Goal: Task Accomplishment & Management: Manage account settings

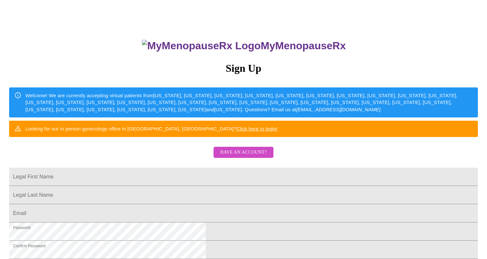
click at [242, 156] on span "Have an account?" at bounding box center [243, 152] width 47 height 8
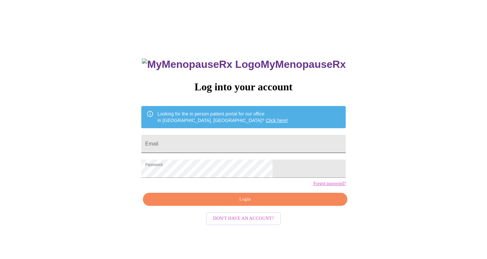
click at [216, 141] on input "Email" at bounding box center [243, 143] width 204 height 18
type input "[EMAIL_ADDRESS][DOMAIN_NAME]"
click at [233, 203] on span "Login" at bounding box center [245, 199] width 190 height 8
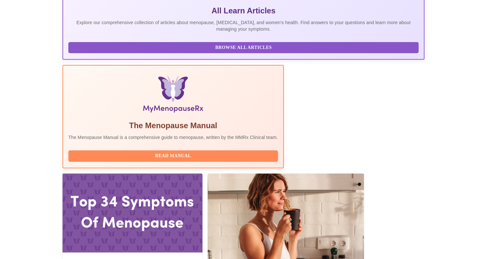
scroll to position [145, 0]
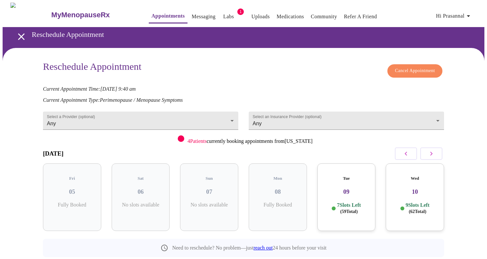
scroll to position [15, 0]
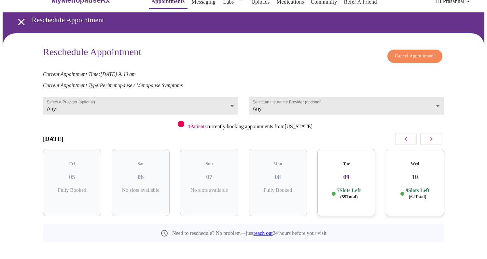
click at [432, 137] on icon "button" at bounding box center [432, 139] width 8 height 8
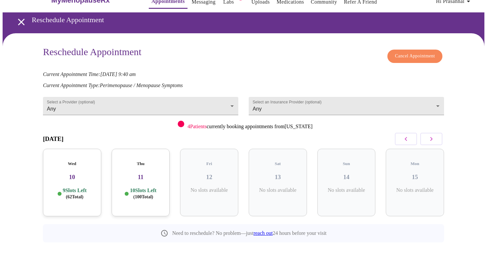
click at [432, 137] on icon "button" at bounding box center [432, 139] width 8 height 8
click at [281, 173] on h3 "19" at bounding box center [278, 176] width 48 height 7
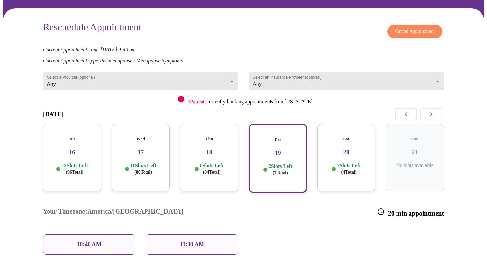
scroll to position [67, 0]
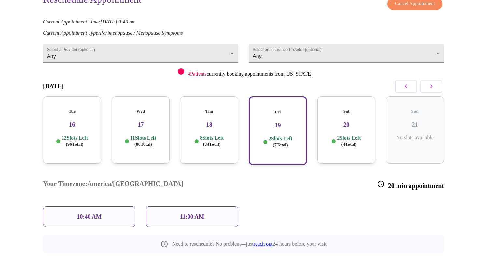
click at [209, 206] on div "11:00 AM" at bounding box center [192, 216] width 92 height 21
click at [206, 206] on div "11:00 AM" at bounding box center [192, 216] width 92 height 21
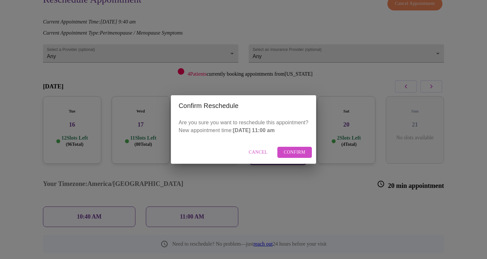
click at [292, 155] on span "Confirm" at bounding box center [295, 152] width 22 height 8
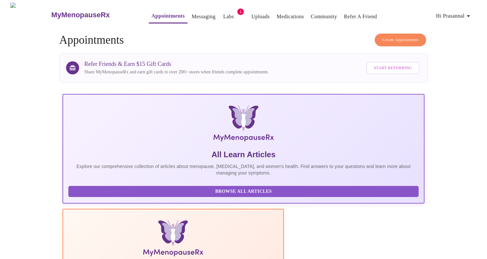
click at [293, 38] on h4 "Create Appointment Appointments" at bounding box center [243, 40] width 369 height 13
click at [328, 43] on h4 "Create Appointment Appointments" at bounding box center [243, 40] width 369 height 13
click at [223, 15] on link "Labs" at bounding box center [228, 16] width 11 height 9
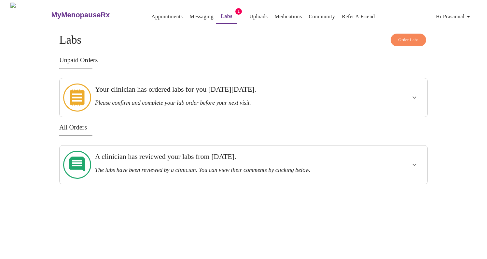
click at [251, 10] on button "Uploads" at bounding box center [259, 16] width 24 height 13
click at [249, 15] on link "Uploads" at bounding box center [258, 16] width 19 height 9
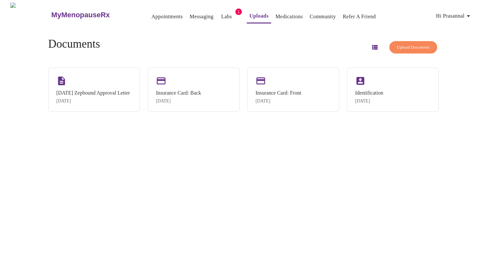
click at [403, 44] on span "Upload Document" at bounding box center [413, 47] width 33 height 7
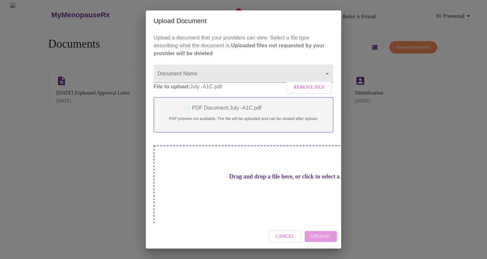
click at [270, 180] on h3 "Drag and drop a file here, or click to select a file" at bounding box center [289, 176] width 180 height 7
click at [283, 164] on div "Drag and drop a file here, or click to select a file" at bounding box center [289, 189] width 271 height 88
click at [294, 172] on div "Drag and drop a file here, or click to select a file" at bounding box center [289, 189] width 271 height 88
click at [319, 236] on div "Cancel Upload" at bounding box center [243, 236] width 195 height 24
click at [269, 121] on p "PDF preview not available. The file will be uploaded and can be viewed after up…" at bounding box center [244, 119] width 166 height 6
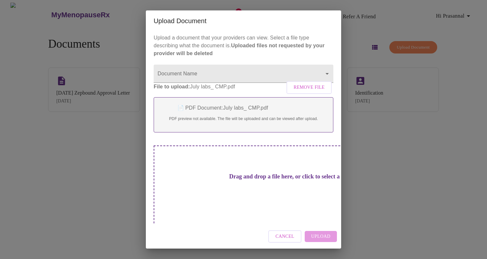
click at [228, 178] on h3 "Drag and drop a file here, or click to select a file" at bounding box center [289, 176] width 180 height 7
click at [205, 83] on body "MyMenopauseRx Appointments Messaging Labs 1 Uploads Medications Community Refer…" at bounding box center [244, 132] width 482 height 259
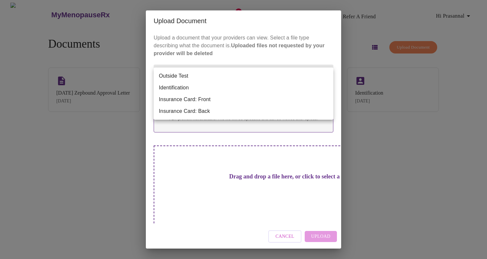
click at [177, 73] on li "Outside Test" at bounding box center [244, 76] width 180 height 12
type input "Outside Test"
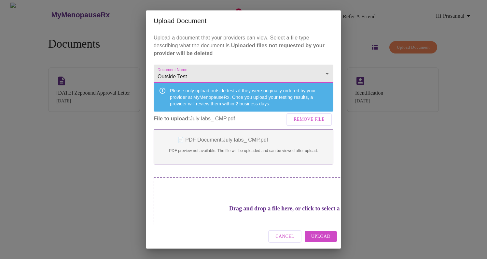
click at [201, 201] on div "Drag and drop a file here, or click to select a file" at bounding box center [289, 221] width 271 height 88
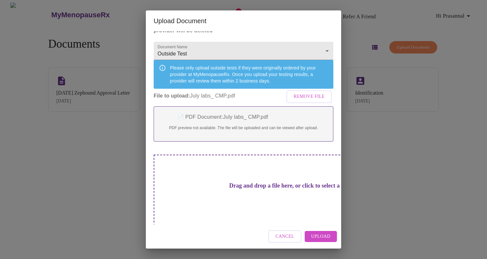
scroll to position [27, 0]
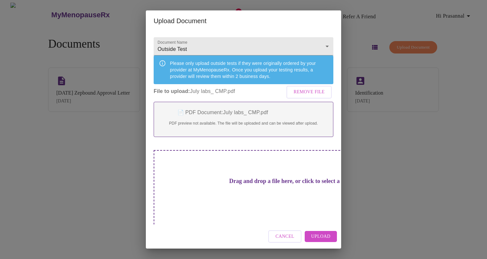
click at [323, 236] on span "Upload" at bounding box center [320, 236] width 19 height 8
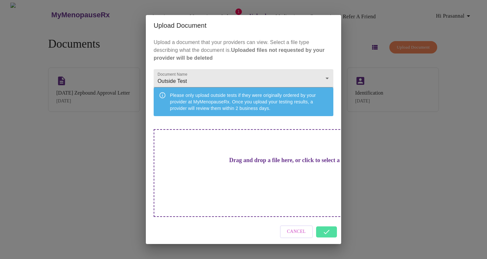
click at [372, 163] on div "Upload Document Upload a document that your providers can view. Select a file t…" at bounding box center [243, 129] width 487 height 259
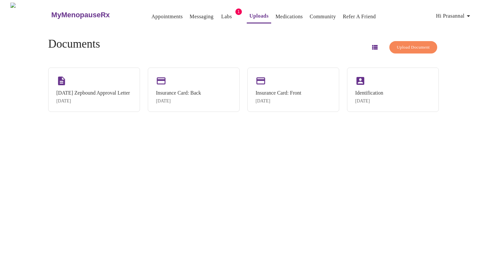
click at [402, 44] on span "Upload Document" at bounding box center [413, 47] width 33 height 7
click at [400, 49] on span "Upload Document" at bounding box center [413, 47] width 33 height 7
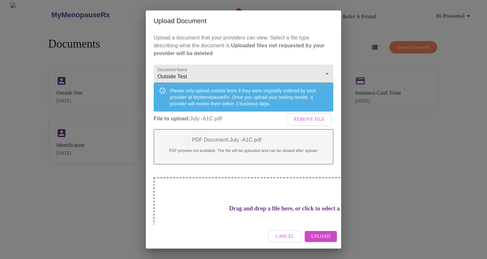
scroll to position [27, 0]
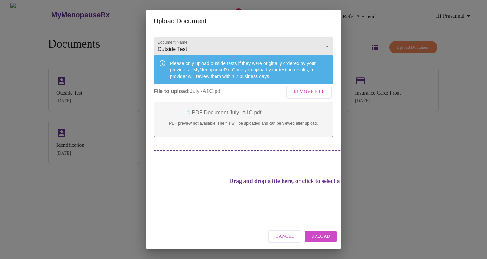
click at [321, 233] on span "Upload" at bounding box center [320, 236] width 19 height 8
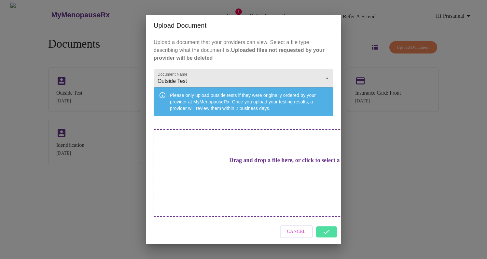
scroll to position [0, 0]
click at [106, 195] on div "Upload Document Upload a document that your providers can view. Select a file t…" at bounding box center [243, 129] width 487 height 259
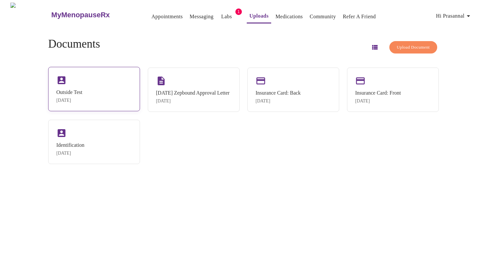
click at [104, 97] on div "Outside Test Sep 5, 2025" at bounding box center [94, 89] width 92 height 44
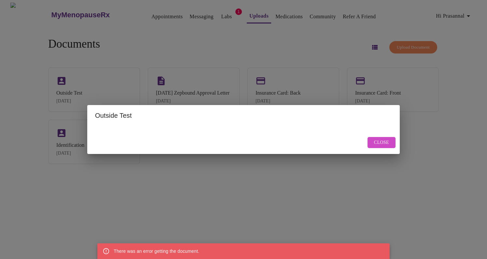
click at [378, 142] on span "Close" at bounding box center [381, 142] width 15 height 8
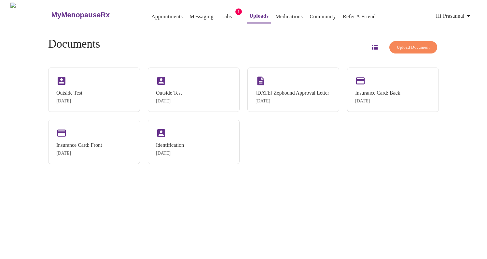
click at [289, 148] on div "Outside Test Sep 5, 2025 Outside Test Sep 5, 2025 05/02/2025 Zepbound Approval …" at bounding box center [243, 115] width 391 height 96
click at [121, 94] on div "Outside Test Sep 5, 2025" at bounding box center [94, 89] width 92 height 44
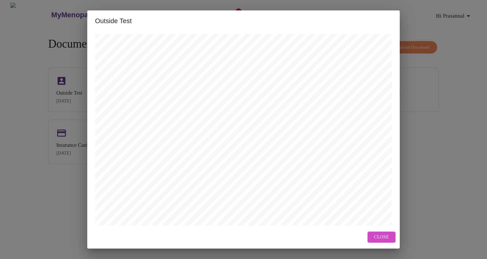
click at [384, 236] on span "Close" at bounding box center [381, 237] width 15 height 8
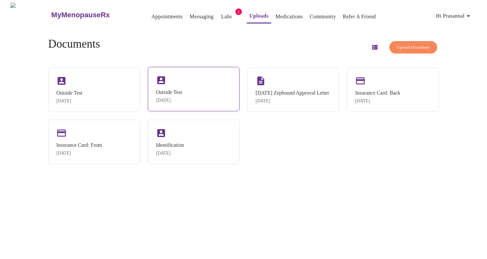
click at [182, 89] on div "Outside Test" at bounding box center [169, 92] width 26 height 6
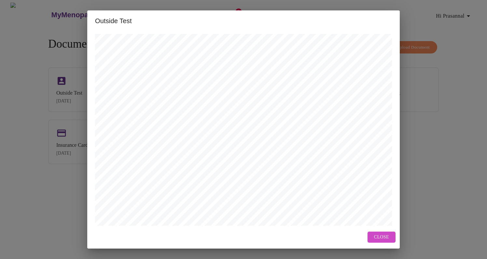
click at [377, 235] on span "Close" at bounding box center [381, 237] width 15 height 8
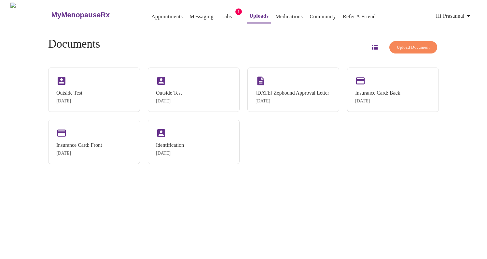
click at [401, 45] on span "Upload Document" at bounding box center [413, 47] width 33 height 7
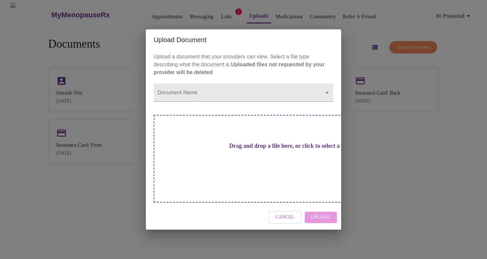
click at [254, 149] on h3 "Drag and drop a file here, or click to select a file" at bounding box center [289, 145] width 180 height 7
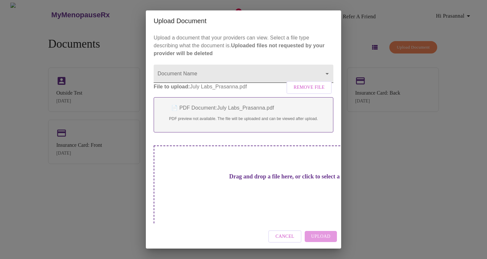
click at [267, 76] on body "MyMenopauseRx Appointments Messaging Labs 1 Uploads Medications Community Refer…" at bounding box center [244, 132] width 482 height 259
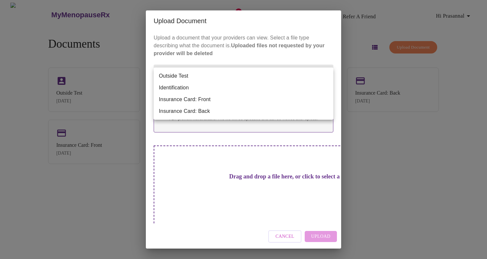
click at [237, 75] on li "Outside Test" at bounding box center [244, 76] width 180 height 12
type input "Outside Test"
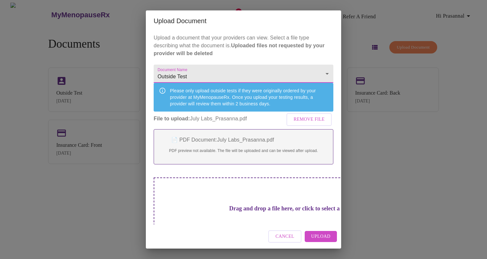
click at [327, 235] on span "Upload" at bounding box center [320, 236] width 19 height 8
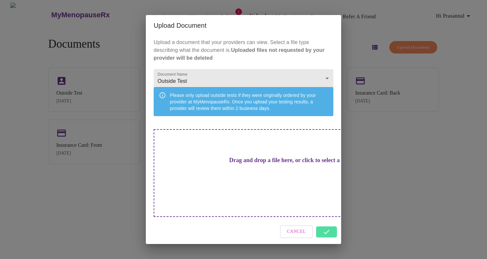
click at [327, 227] on div "Cancel" at bounding box center [243, 231] width 195 height 24
click at [293, 191] on div "Drag and drop a file here, or click to select a file" at bounding box center [289, 173] width 271 height 88
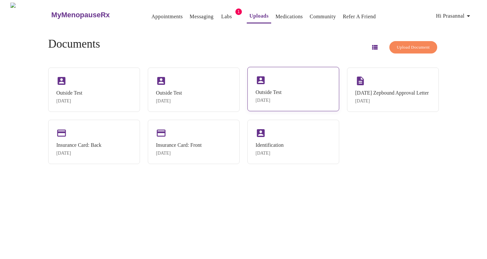
click at [280, 94] on div "Outside Test" at bounding box center [269, 92] width 26 height 6
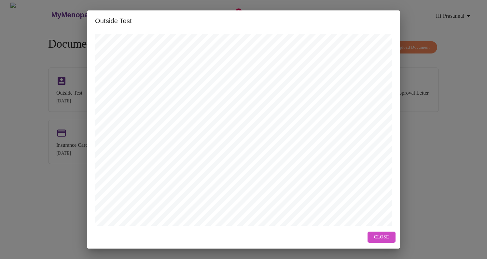
click at [376, 236] on span "Close" at bounding box center [381, 237] width 15 height 8
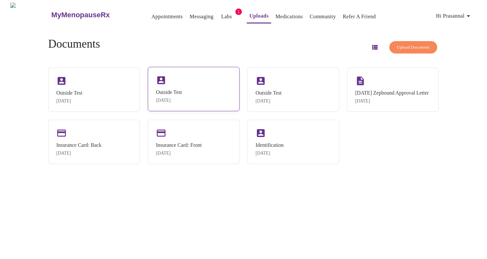
click at [203, 111] on div "Outside Test Sep 5, 2025" at bounding box center [194, 89] width 92 height 44
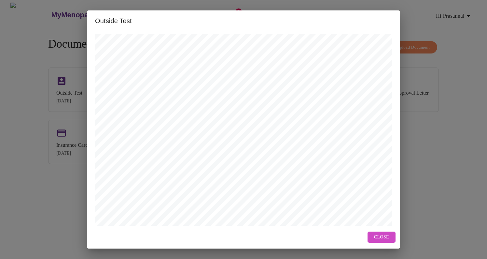
click at [369, 232] on button "Close" at bounding box center [382, 236] width 28 height 11
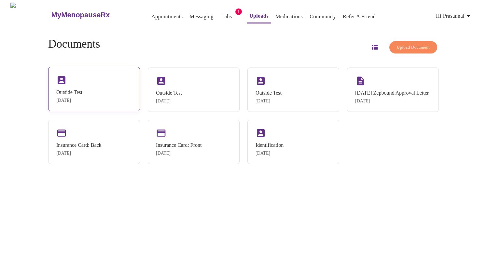
click at [108, 111] on div "Outside Test Sep 5, 2025" at bounding box center [94, 89] width 92 height 44
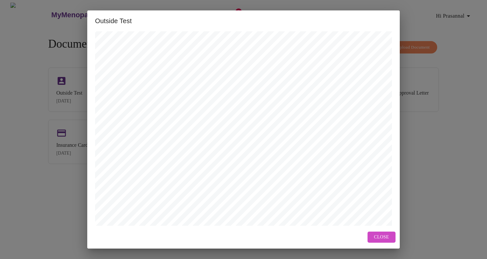
scroll to position [122, 0]
click at [380, 234] on span "Close" at bounding box center [381, 237] width 15 height 8
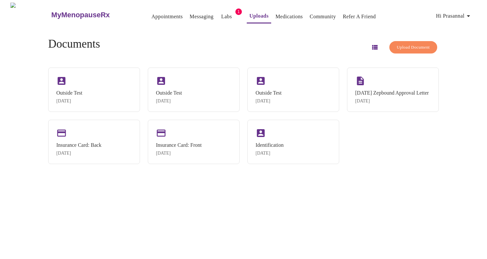
click at [379, 203] on div "MyMenopauseRx Appointments Messaging Labs 1 Uploads Medications Community Refer…" at bounding box center [244, 132] width 482 height 259
click at [221, 12] on link "Labs" at bounding box center [226, 16] width 11 height 9
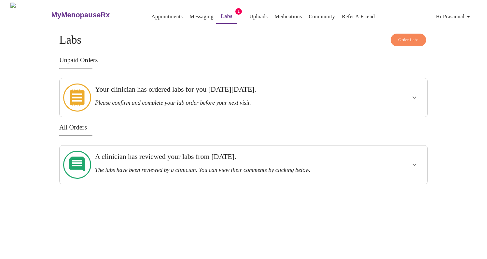
click at [267, 35] on h4 "Order Labs Labs" at bounding box center [243, 40] width 369 height 13
click at [322, 49] on div "Order Labs Labs Unpaid Orders Your clinician has ordered labs for you on Friday…" at bounding box center [243, 109] width 369 height 150
click at [221, 18] on link "Labs" at bounding box center [227, 16] width 12 height 9
click at [158, 30] on div "MyMenopauseRx Appointments Messaging Labs 1 Uploads Medications Community Refer…" at bounding box center [244, 93] width 482 height 181
